Goal: Task Accomplishment & Management: Manage account settings

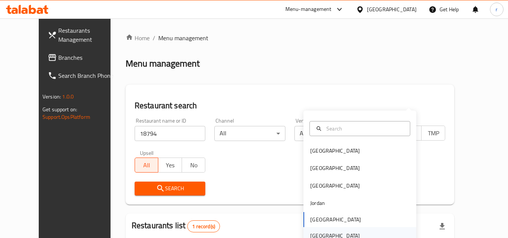
scroll to position [91, 0]
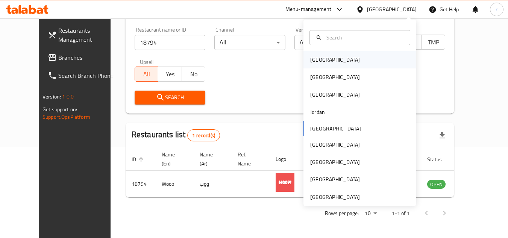
click at [315, 58] on div "[GEOGRAPHIC_DATA]" at bounding box center [335, 60] width 50 height 8
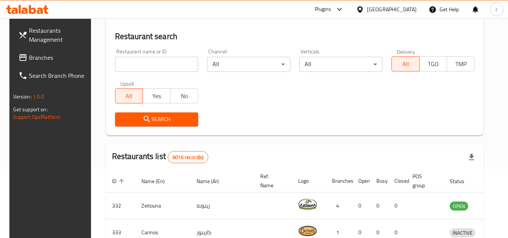
scroll to position [91, 0]
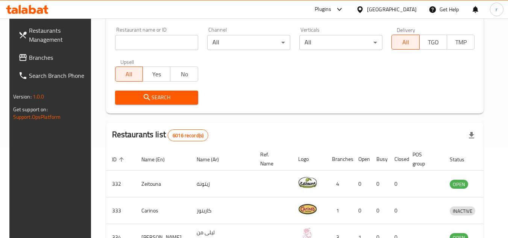
click at [37, 56] on span "Branches" at bounding box center [58, 57] width 59 height 9
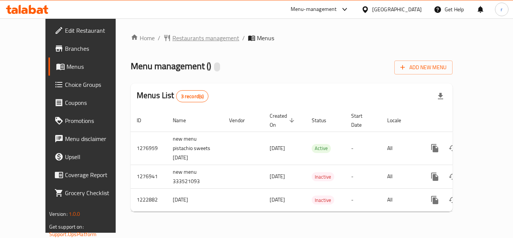
click at [180, 38] on span "Restaurants management" at bounding box center [206, 37] width 67 height 9
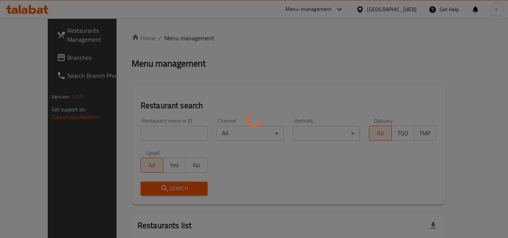
click at [143, 131] on div at bounding box center [254, 119] width 508 height 238
click at [143, 132] on div at bounding box center [254, 119] width 508 height 238
click at [127, 131] on div at bounding box center [254, 119] width 508 height 238
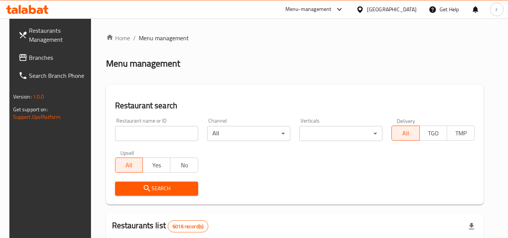
click at [161, 130] on input "search" at bounding box center [156, 133] width 83 height 15
paste input "674187"
type input "674187"
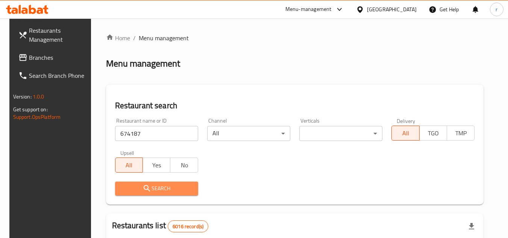
click at [124, 186] on span "Search" at bounding box center [156, 188] width 71 height 9
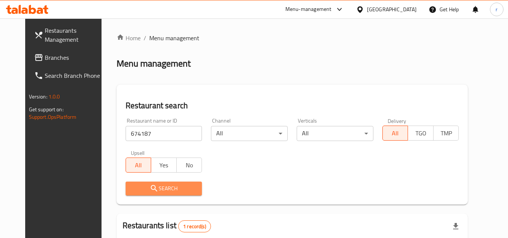
click at [132, 189] on span "Search" at bounding box center [164, 188] width 65 height 9
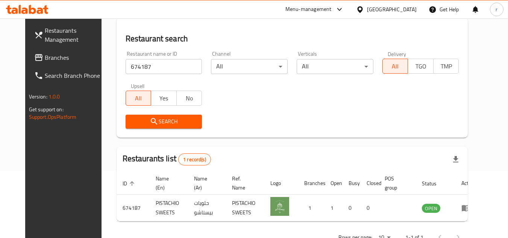
scroll to position [75, 0]
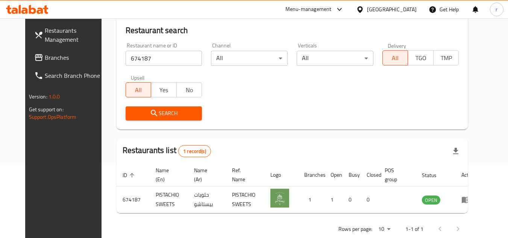
click at [400, 7] on div "[GEOGRAPHIC_DATA]" at bounding box center [392, 9] width 50 height 8
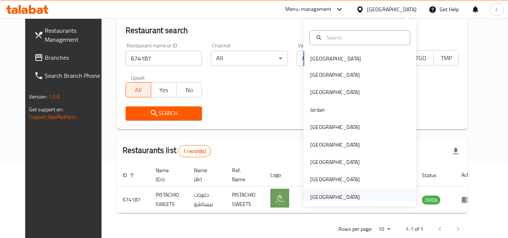
click at [339, 196] on div "[GEOGRAPHIC_DATA]" at bounding box center [335, 197] width 50 height 8
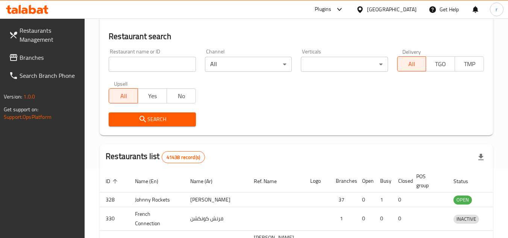
scroll to position [75, 0]
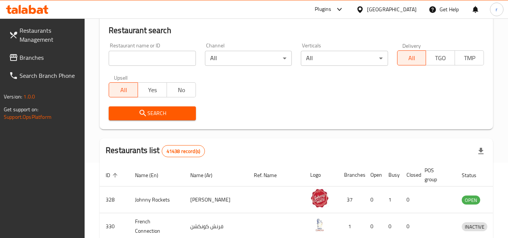
click at [36, 59] on span "Branches" at bounding box center [49, 57] width 59 height 9
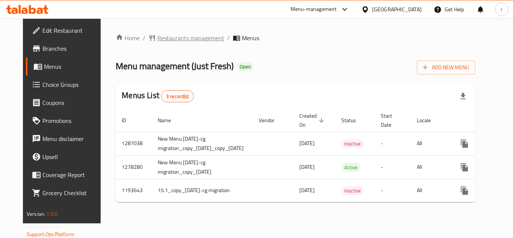
click at [171, 39] on span "Restaurants management" at bounding box center [190, 37] width 67 height 9
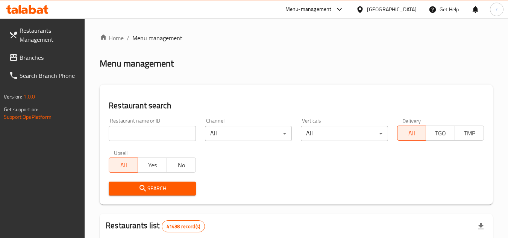
click at [156, 127] on input "search" at bounding box center [152, 133] width 87 height 15
paste input "8739"
type input "8739"
click at [137, 185] on span "Search" at bounding box center [152, 188] width 75 height 9
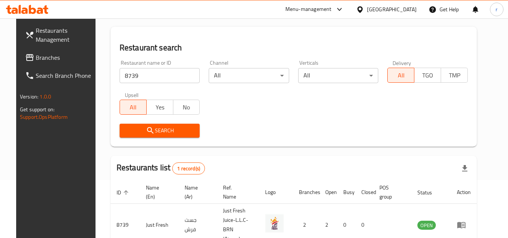
scroll to position [53, 0]
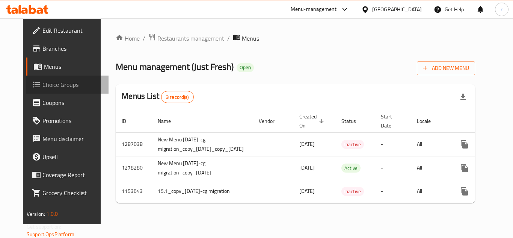
click at [42, 86] on span "Choice Groups" at bounding box center [72, 84] width 60 height 9
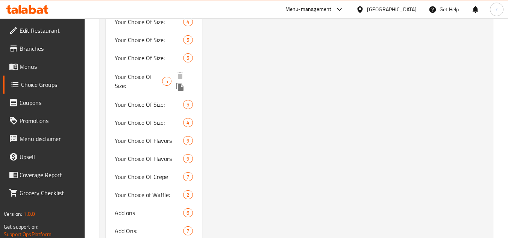
scroll to position [564, 0]
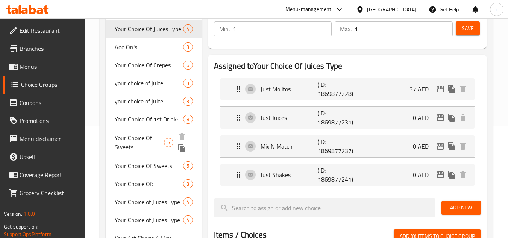
scroll to position [113, 0]
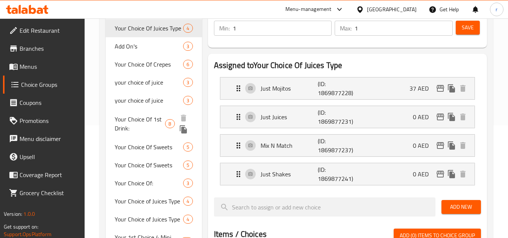
click at [140, 120] on span "Your Choice Of 1st Drink:" at bounding box center [140, 124] width 50 height 18
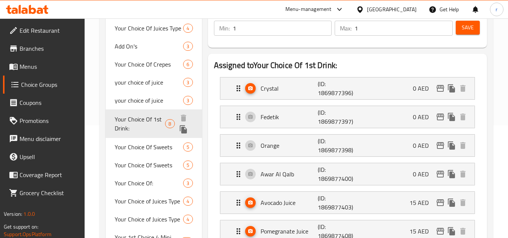
type input "Your Choice Of 1st Drink:"
type input "اختيارك من المشروب الثاني:"
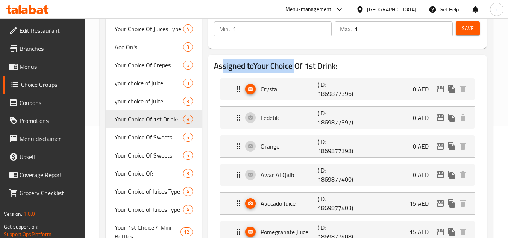
drag, startPoint x: 222, startPoint y: 68, endPoint x: 313, endPoint y: 69, distance: 90.6
click at [299, 68] on h2 "Assigned to Your Choice Of 1st Drink:" at bounding box center [347, 66] width 267 height 11
click at [335, 68] on h2 "Assigned to Your Choice Of 1st Drink:" at bounding box center [347, 66] width 267 height 11
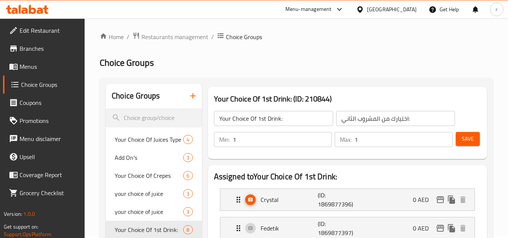
scroll to position [0, 0]
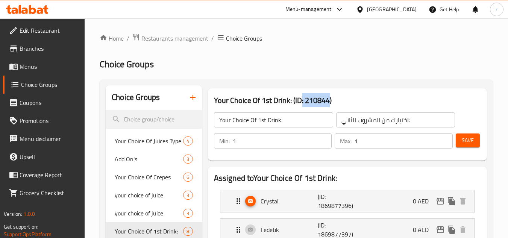
drag, startPoint x: 329, startPoint y: 100, endPoint x: 300, endPoint y: 98, distance: 29.0
click at [300, 98] on h3 "Your Choice Of 1st Drink: (ID: 210844)" at bounding box center [347, 100] width 267 height 12
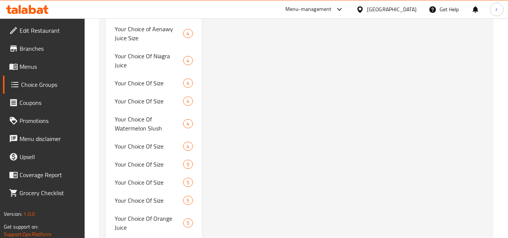
scroll to position [3792, 0]
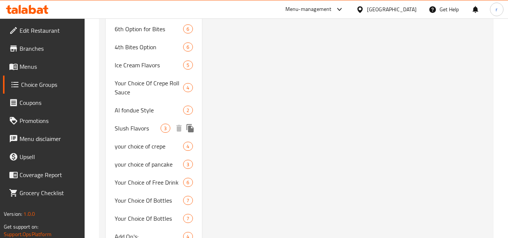
click at [122, 124] on span "Slush Flavors" at bounding box center [138, 128] width 46 height 9
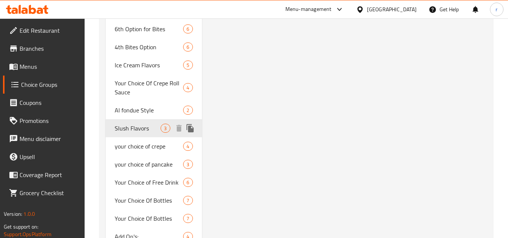
type input "Slush Flavors"
type input "نكهات السلاش"
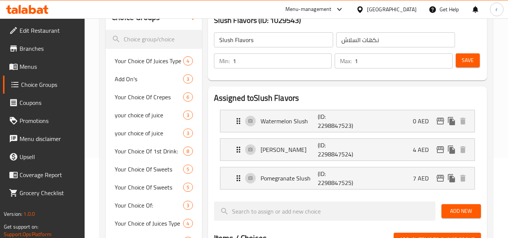
scroll to position [71, 0]
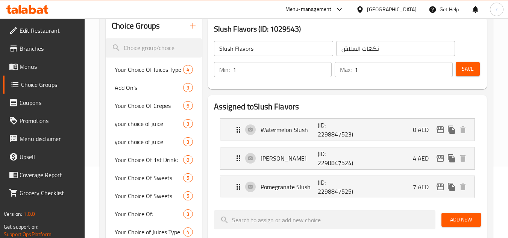
click at [414, 10] on div "[GEOGRAPHIC_DATA]" at bounding box center [392, 9] width 50 height 8
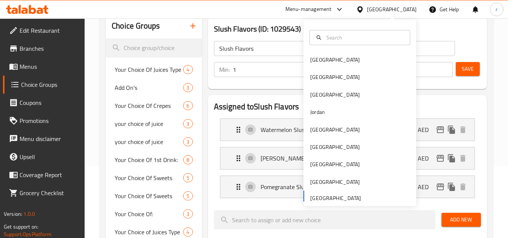
click at [401, 9] on div "[GEOGRAPHIC_DATA]" at bounding box center [392, 9] width 50 height 8
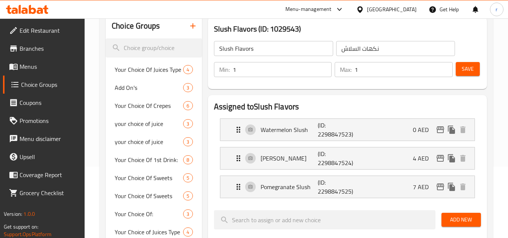
click at [391, 11] on div "[GEOGRAPHIC_DATA]" at bounding box center [392, 9] width 50 height 8
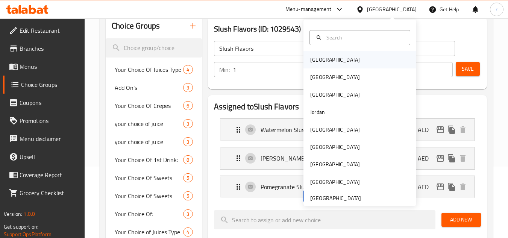
click at [323, 60] on div "[GEOGRAPHIC_DATA]" at bounding box center [335, 59] width 62 height 17
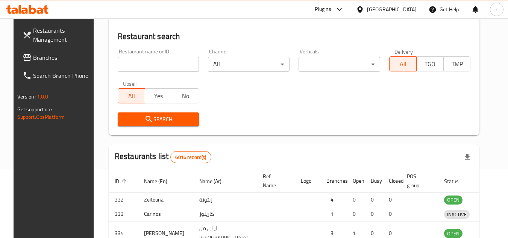
scroll to position [71, 0]
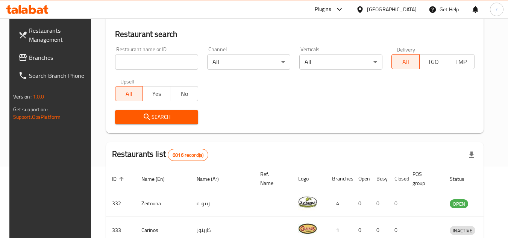
click at [35, 57] on span "Branches" at bounding box center [58, 57] width 59 height 9
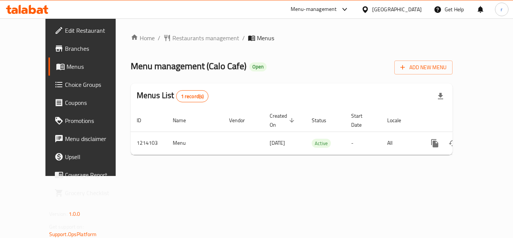
click at [173, 39] on span "Restaurants management" at bounding box center [206, 37] width 67 height 9
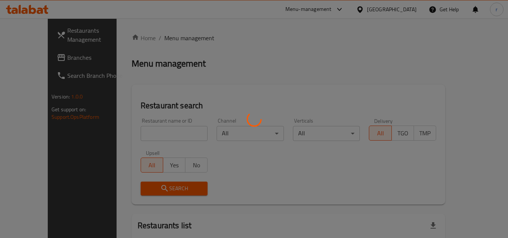
click at [132, 129] on div at bounding box center [254, 119] width 508 height 238
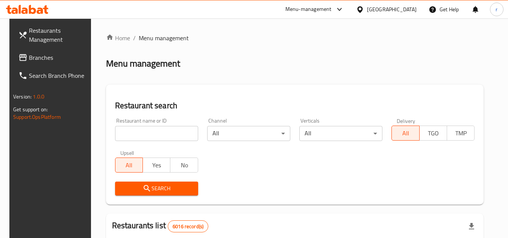
click at [132, 129] on input "search" at bounding box center [156, 133] width 83 height 15
paste input "672089"
type input "672089"
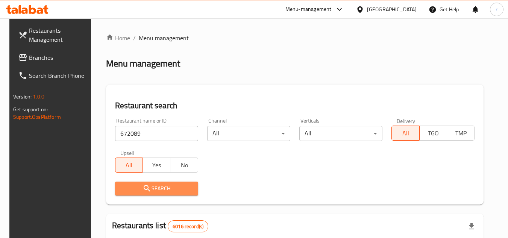
click at [124, 185] on span "Search" at bounding box center [156, 188] width 71 height 9
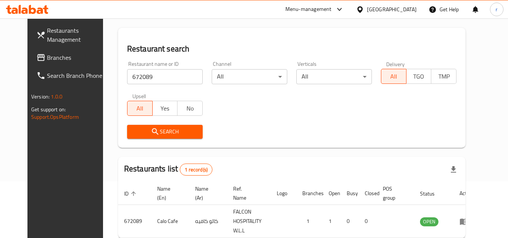
scroll to position [97, 0]
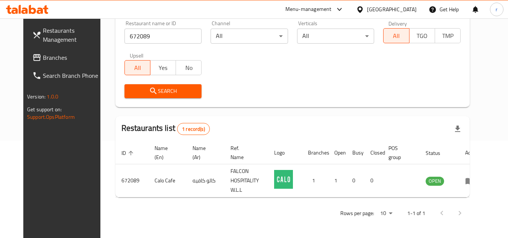
click at [398, 11] on div "Bahrain" at bounding box center [392, 9] width 50 height 8
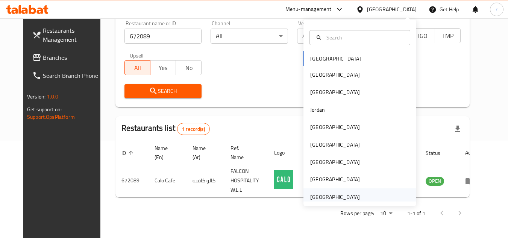
click at [321, 196] on div "[GEOGRAPHIC_DATA]" at bounding box center [335, 197] width 50 height 8
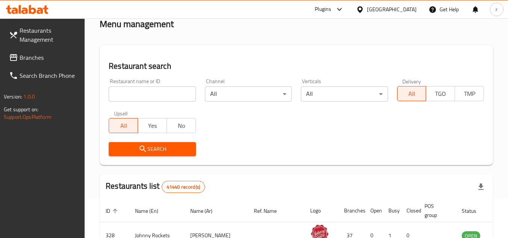
scroll to position [22, 0]
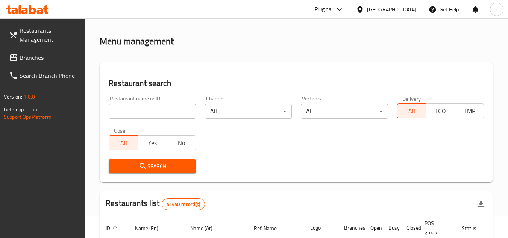
click at [386, 10] on div "[GEOGRAPHIC_DATA]" at bounding box center [392, 9] width 50 height 8
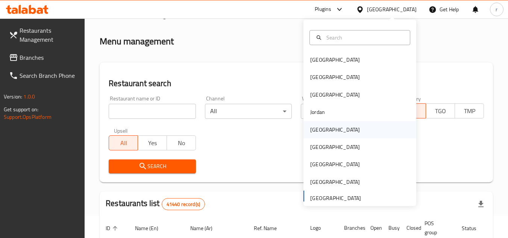
click at [319, 129] on div "Kuwait" at bounding box center [335, 130] width 50 height 8
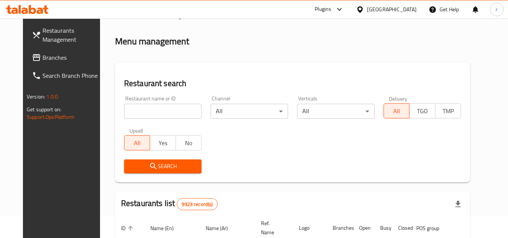
click at [42, 57] on span "Branches" at bounding box center [71, 57] width 59 height 9
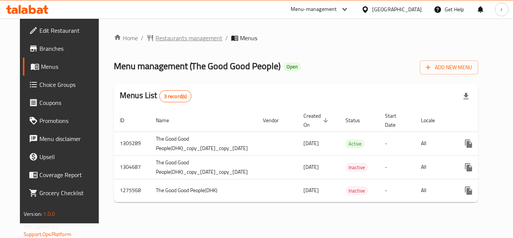
click at [174, 38] on span "Restaurants management" at bounding box center [189, 37] width 67 height 9
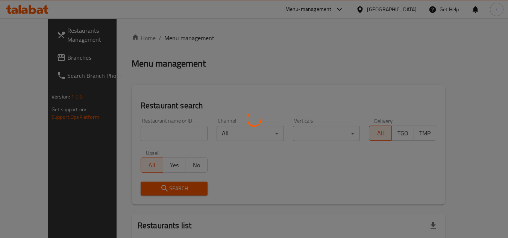
click at [151, 127] on div at bounding box center [254, 119] width 508 height 238
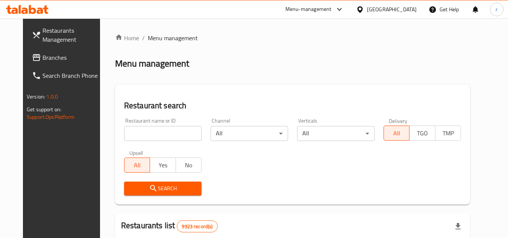
click at [148, 135] on div "Home / Menu management Menu management Restaurant search Restaurant name or ID …" at bounding box center [292, 238] width 355 height 411
click at [148, 135] on input "search" at bounding box center [162, 133] width 77 height 15
paste input "683943"
type input "683943"
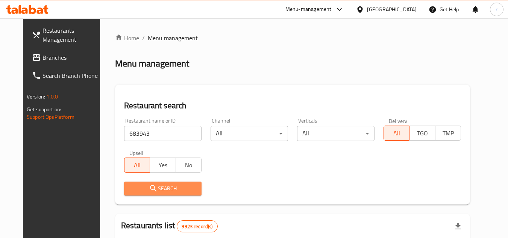
click at [132, 186] on span "Search" at bounding box center [162, 188] width 65 height 9
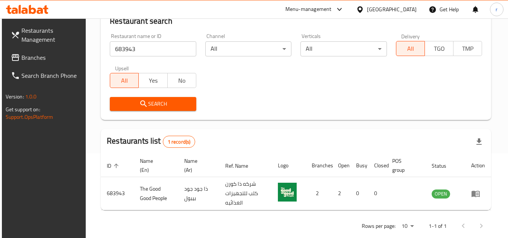
scroll to position [97, 0]
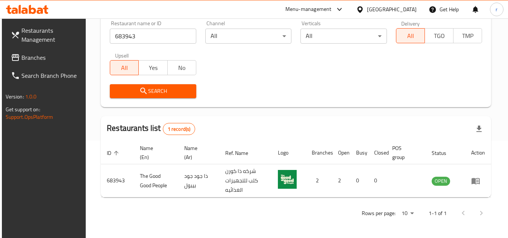
click at [401, 8] on div "[GEOGRAPHIC_DATA]" at bounding box center [392, 9] width 50 height 8
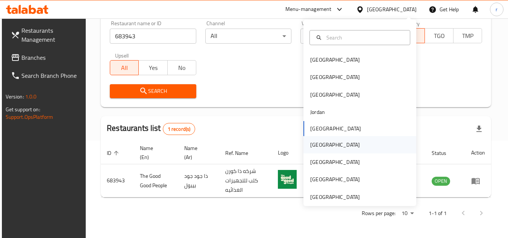
click at [314, 147] on div "[GEOGRAPHIC_DATA]" at bounding box center [335, 145] width 50 height 8
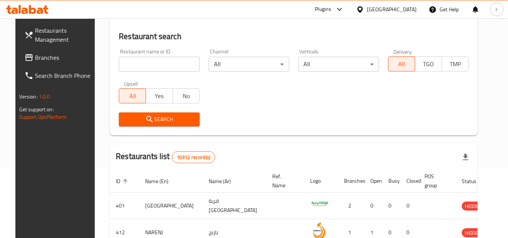
scroll to position [97, 0]
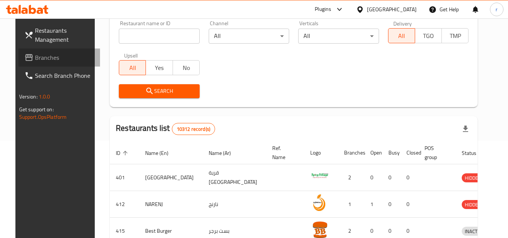
click at [42, 62] on span "Branches" at bounding box center [64, 57] width 59 height 9
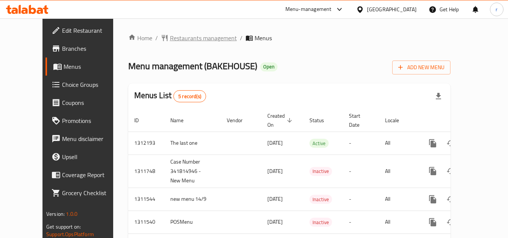
click at [187, 38] on span "Restaurants management" at bounding box center [203, 37] width 67 height 9
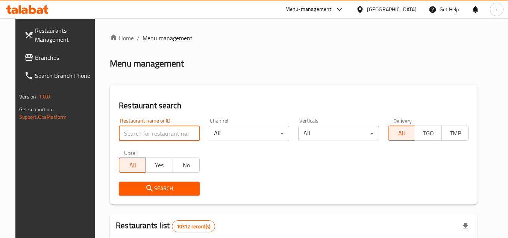
click at [166, 133] on input "search" at bounding box center [159, 133] width 81 height 15
paste input "603911"
type input "603911"
click at [145, 185] on icon "submit" at bounding box center [149, 188] width 9 height 9
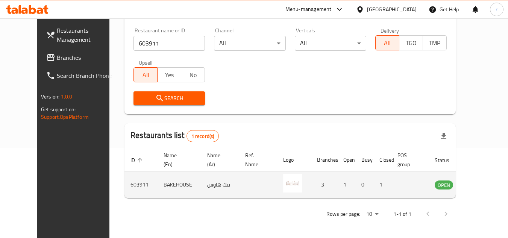
scroll to position [91, 0]
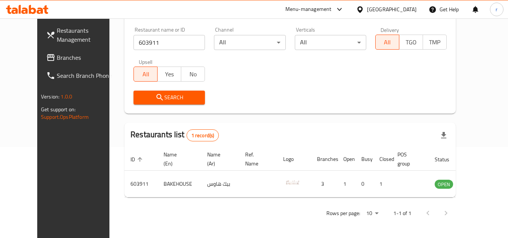
click at [406, 7] on div "[GEOGRAPHIC_DATA]" at bounding box center [392, 9] width 50 height 8
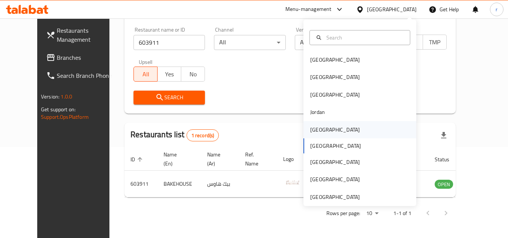
click at [320, 133] on div "[GEOGRAPHIC_DATA]" at bounding box center [335, 129] width 62 height 17
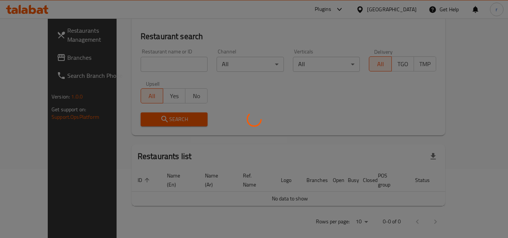
scroll to position [91, 0]
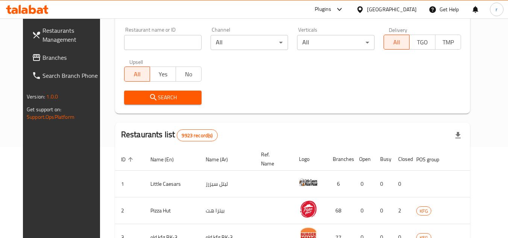
click at [42, 61] on span "Branches" at bounding box center [71, 57] width 59 height 9
